Goal: Information Seeking & Learning: Learn about a topic

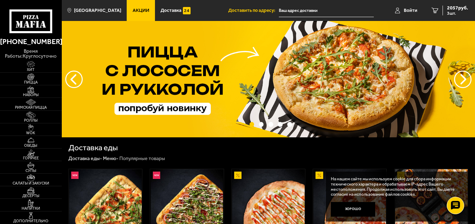
click at [134, 10] on span "Акции" at bounding box center [141, 10] width 17 height 5
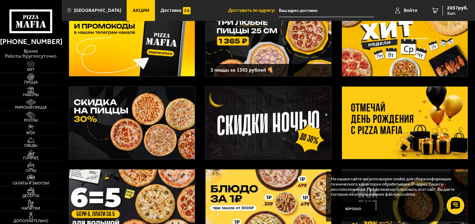
scroll to position [140, 0]
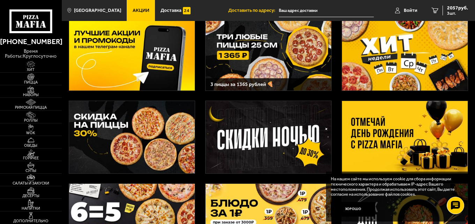
click at [378, 131] on img at bounding box center [405, 137] width 126 height 72
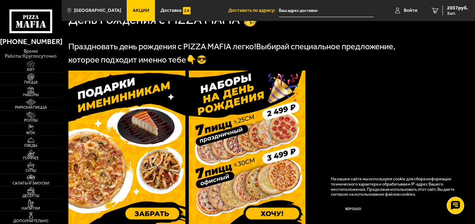
scroll to position [175, 0]
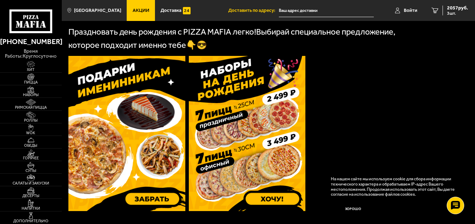
click at [129, 138] on img at bounding box center [126, 133] width 117 height 155
